Goal: Answer question/provide support: Share knowledge or assist other users

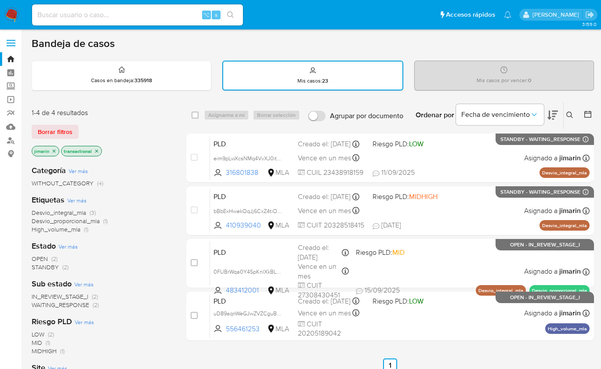
scroll to position [0, 0]
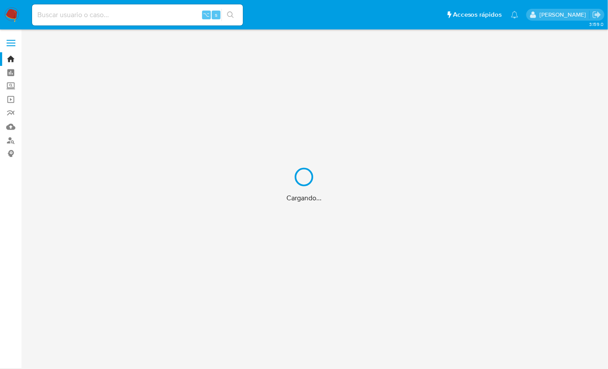
click at [14, 18] on div "Cargando..." at bounding box center [304, 184] width 608 height 369
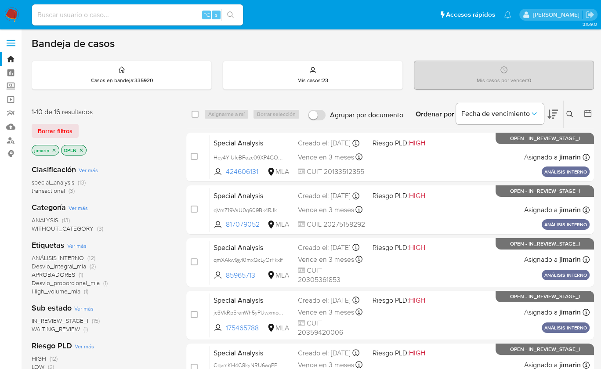
click at [17, 17] on img at bounding box center [11, 14] width 15 height 15
click at [9, 14] on img at bounding box center [11, 14] width 15 height 15
click at [64, 189] on span "transactional" at bounding box center [48, 190] width 33 height 9
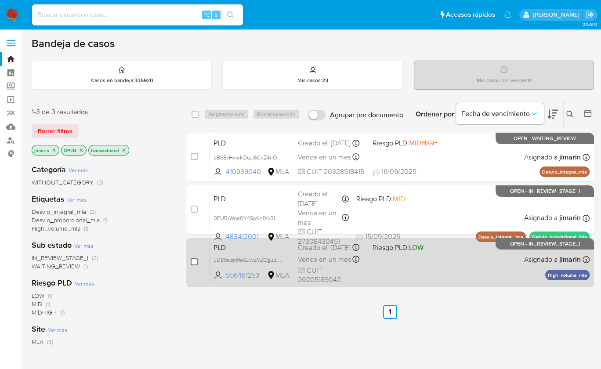
click at [194, 261] on input "checkbox" at bounding box center [194, 261] width 7 height 7
checkbox input "true"
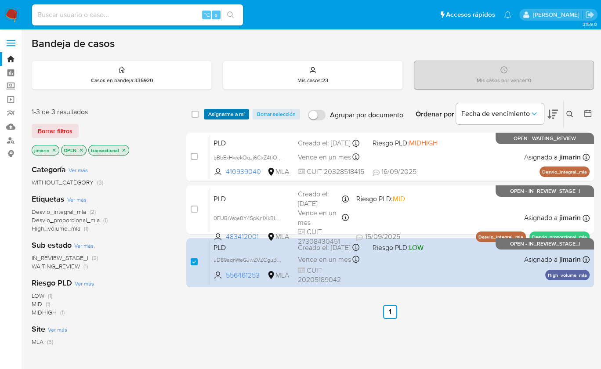
click at [206, 113] on button "Asignarme a mí" at bounding box center [226, 114] width 45 height 11
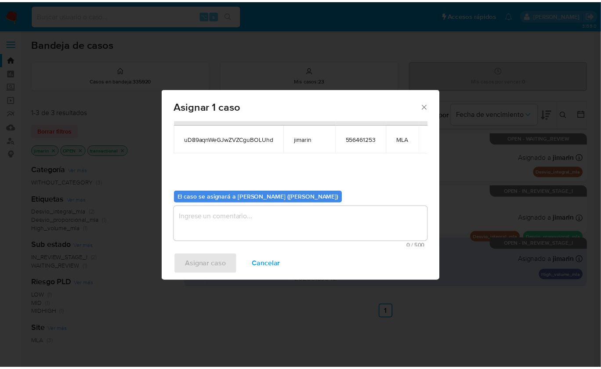
scroll to position [45, 0]
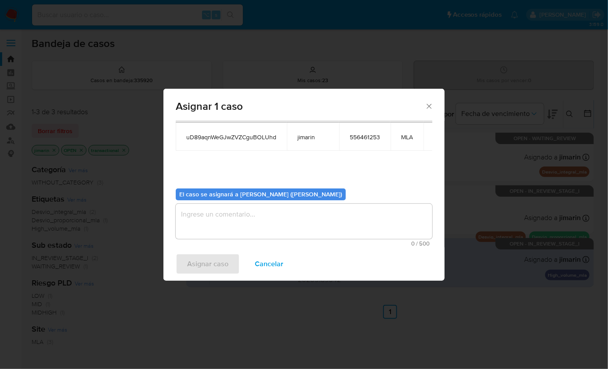
click at [284, 234] on textarea "assign-modal" at bounding box center [304, 221] width 256 height 35
click at [208, 255] on span "Asignar caso" at bounding box center [207, 263] width 41 height 19
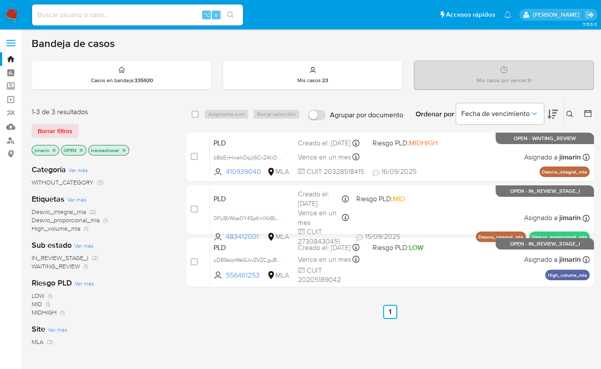
click at [151, 131] on div "Borrar filtros" at bounding box center [102, 131] width 141 height 14
click at [12, 15] on img at bounding box center [11, 14] width 15 height 15
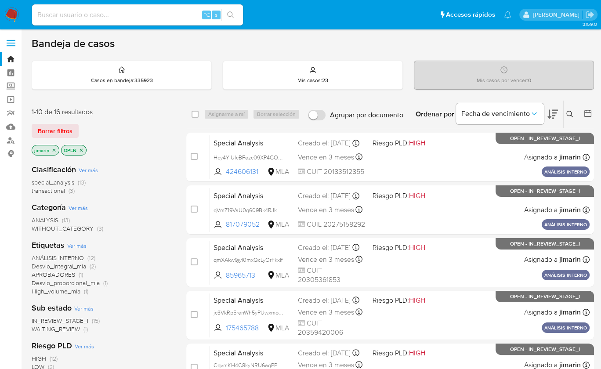
click at [14, 9] on img at bounding box center [11, 14] width 15 height 15
click at [11, 14] on img at bounding box center [11, 14] width 15 height 15
click at [60, 190] on span "transactional" at bounding box center [48, 190] width 33 height 9
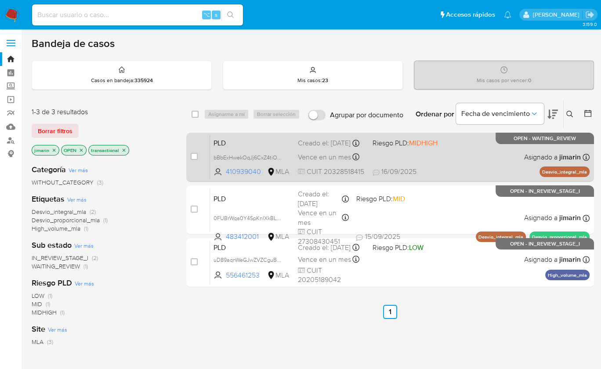
click at [442, 154] on div "PLD bBbExHwekOqJj6CxZ4tiOp9M 410939040 MLA Riesgo PLD: MIDHIGH Creado el: 12/08…" at bounding box center [399, 157] width 379 height 44
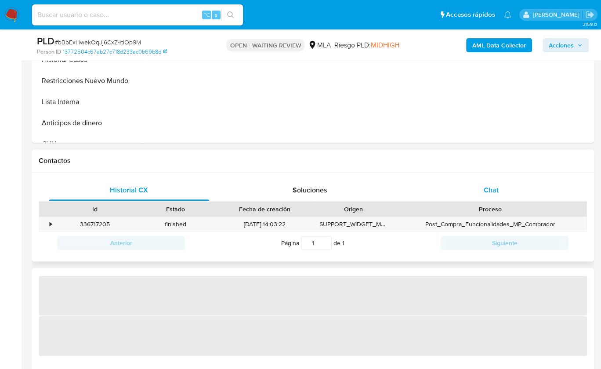
click at [512, 192] on div "Chat" at bounding box center [491, 190] width 160 height 21
select select "10"
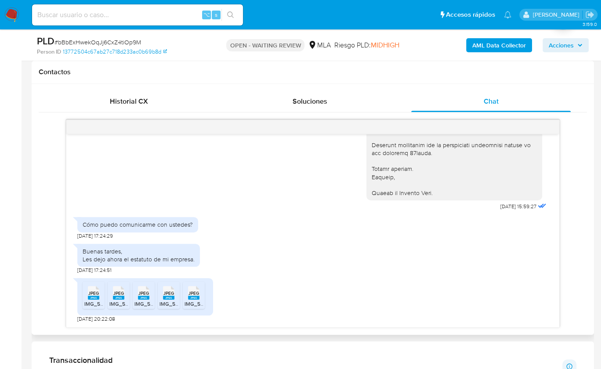
scroll to position [1979, 0]
click at [99, 297] on rect at bounding box center [93, 298] width 11 height 4
click at [116, 292] on span "JPEG" at bounding box center [118, 293] width 11 height 6
click at [148, 291] on span "JPEG" at bounding box center [143, 293] width 11 height 6
click at [173, 291] on span "JPEG" at bounding box center [168, 293] width 11 height 6
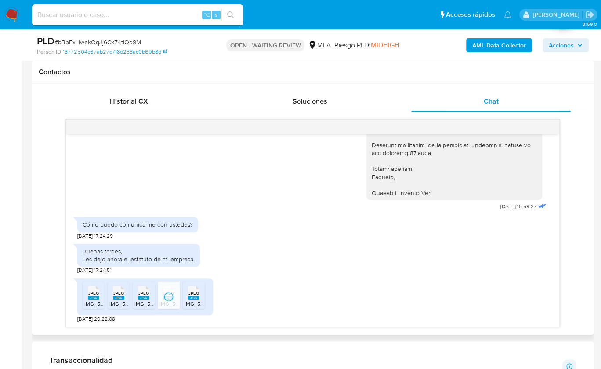
click at [194, 292] on span "JPEG" at bounding box center [193, 293] width 11 height 6
click at [37, 228] on div "Historial CX Soluciones Chat Id Estado Fecha de creación Origen Proceso • 33671…" at bounding box center [313, 209] width 562 height 251
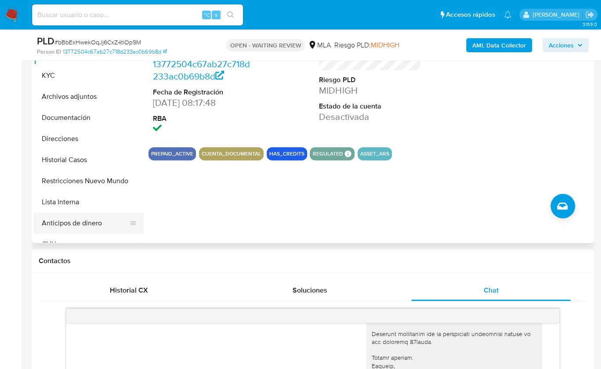
scroll to position [200, 0]
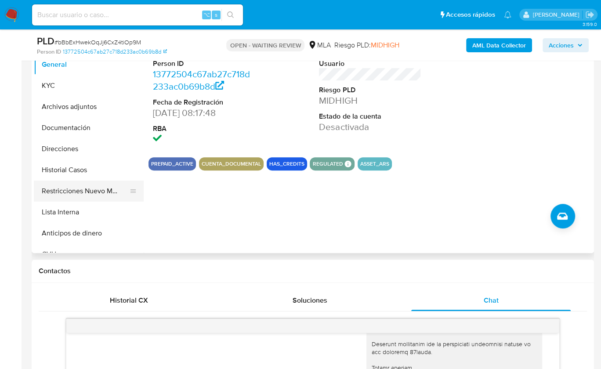
click at [94, 186] on button "Restricciones Nuevo Mundo" at bounding box center [85, 190] width 103 height 21
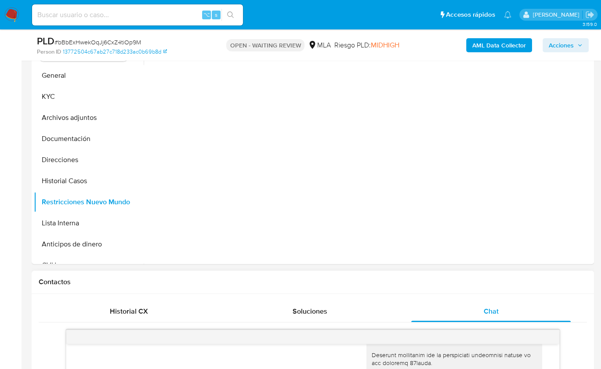
scroll to position [188, 0]
click at [502, 303] on div "Chat" at bounding box center [491, 312] width 160 height 21
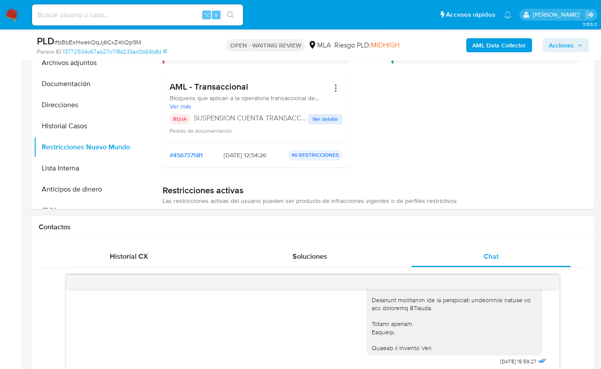
scroll to position [245, 0]
click at [120, 256] on span "Historial CX" at bounding box center [129, 255] width 38 height 10
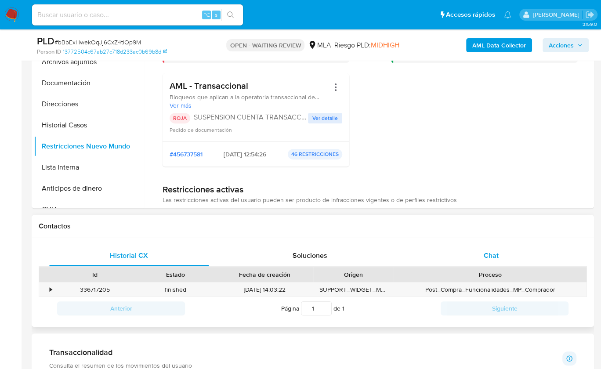
click at [518, 248] on div "Chat" at bounding box center [491, 255] width 160 height 21
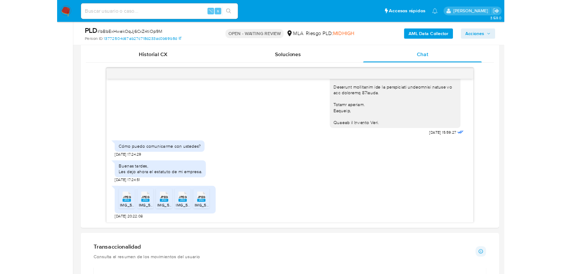
scroll to position [427, 0]
